Goal: Check status: Check status

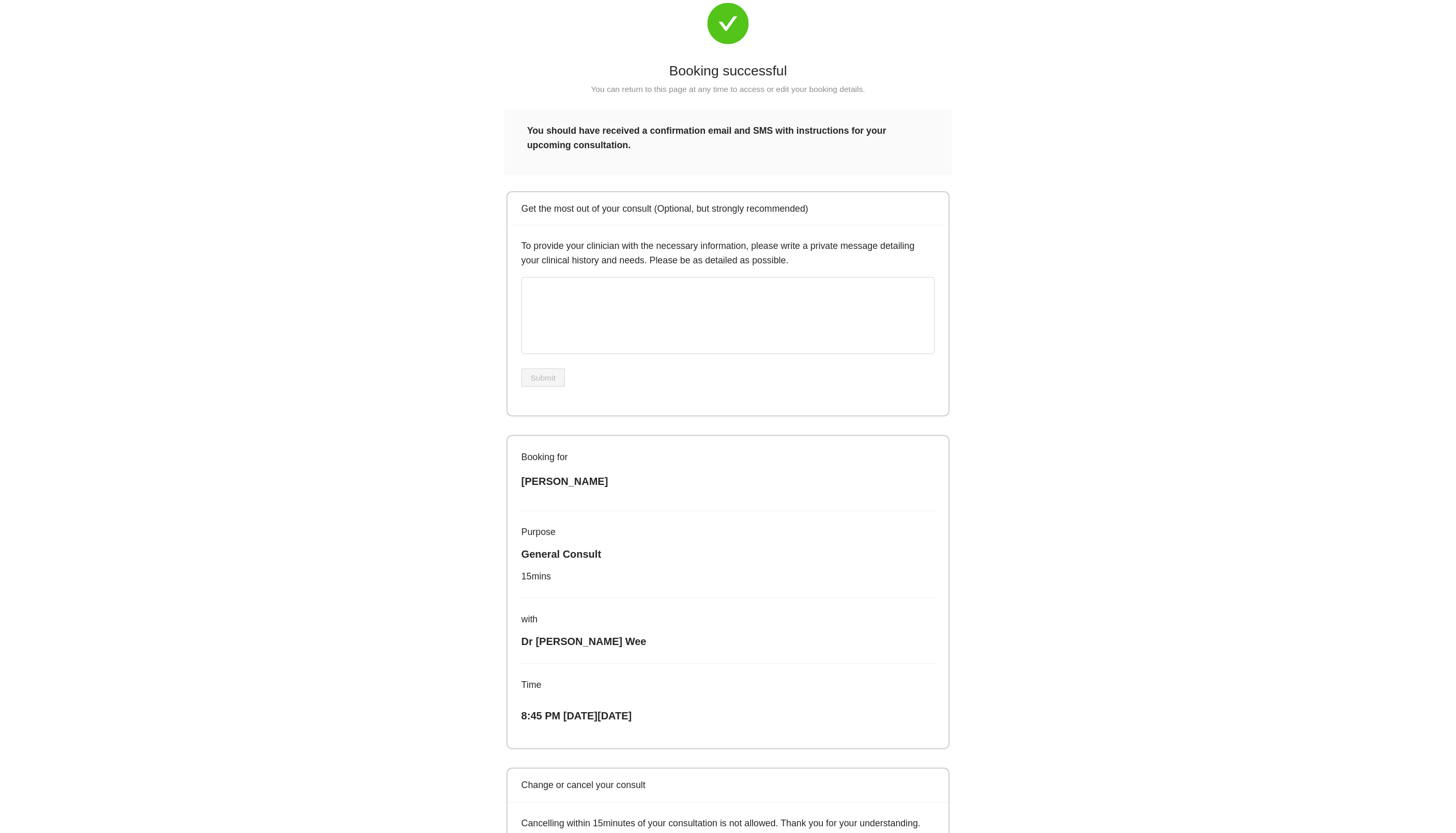
scroll to position [51, 0]
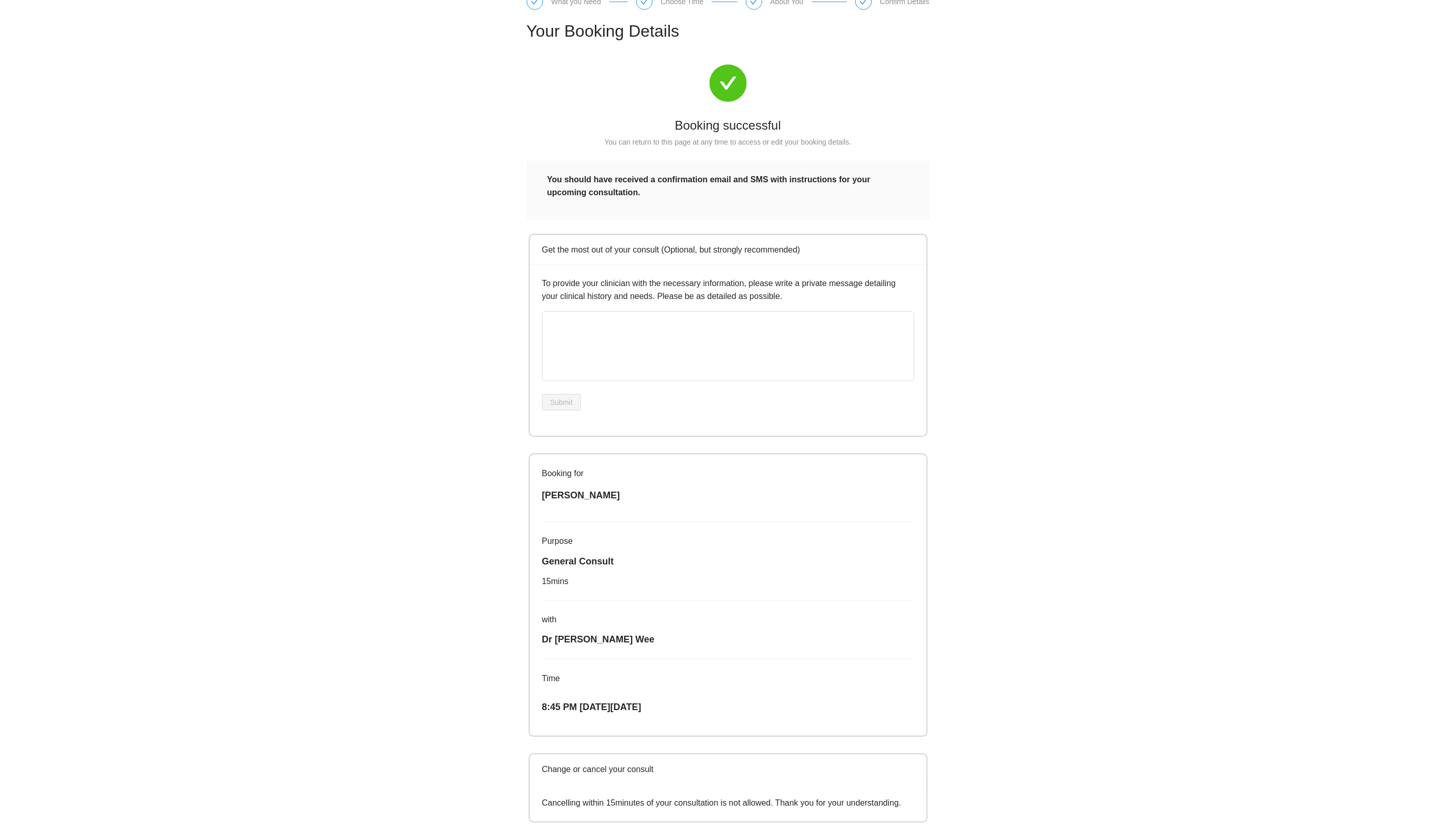
click at [863, 50] on div "Your Booking Details Booking successful You can return to this page at any time…" at bounding box center [728, 421] width 414 height 823
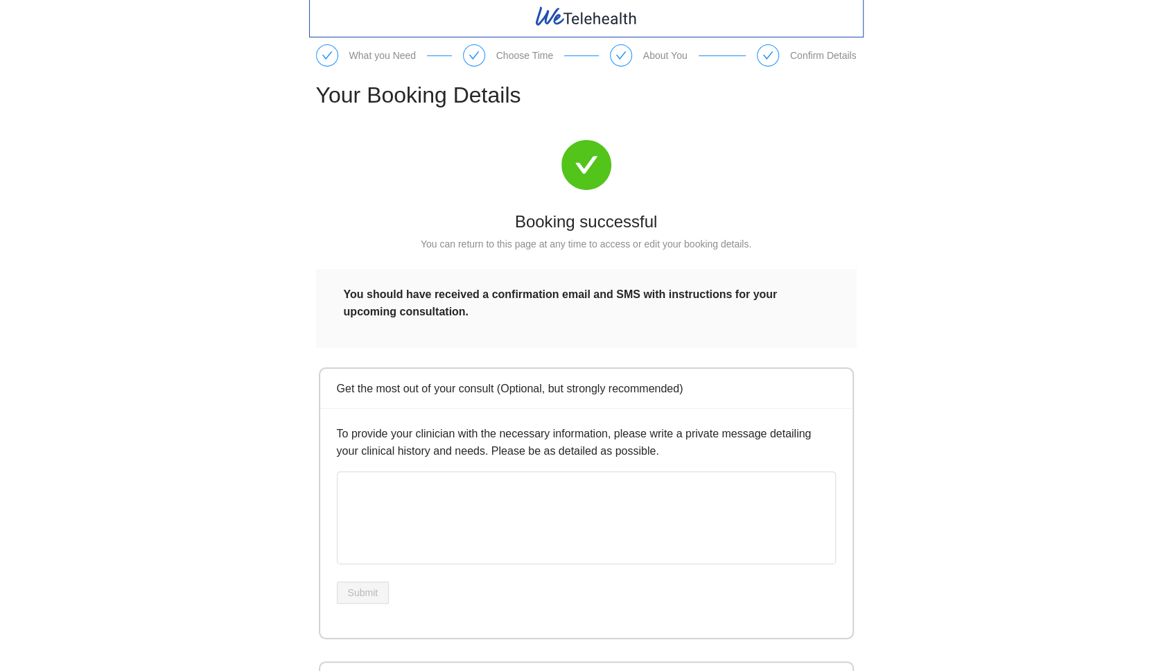
scroll to position [0, 0]
click at [580, 23] on img at bounding box center [586, 17] width 105 height 23
click at [763, 60] on icon "check" at bounding box center [768, 56] width 11 height 11
click at [617, 58] on icon "check" at bounding box center [621, 56] width 11 height 11
